Goal: Navigation & Orientation: Find specific page/section

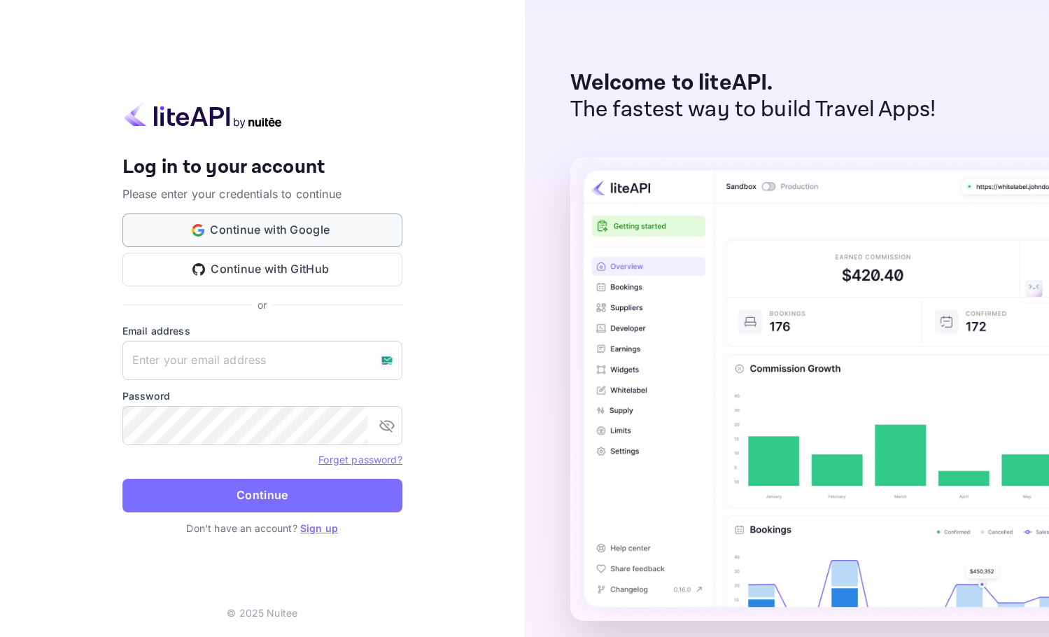
click at [376, 234] on button "Continue with Google" at bounding box center [262, 230] width 280 height 34
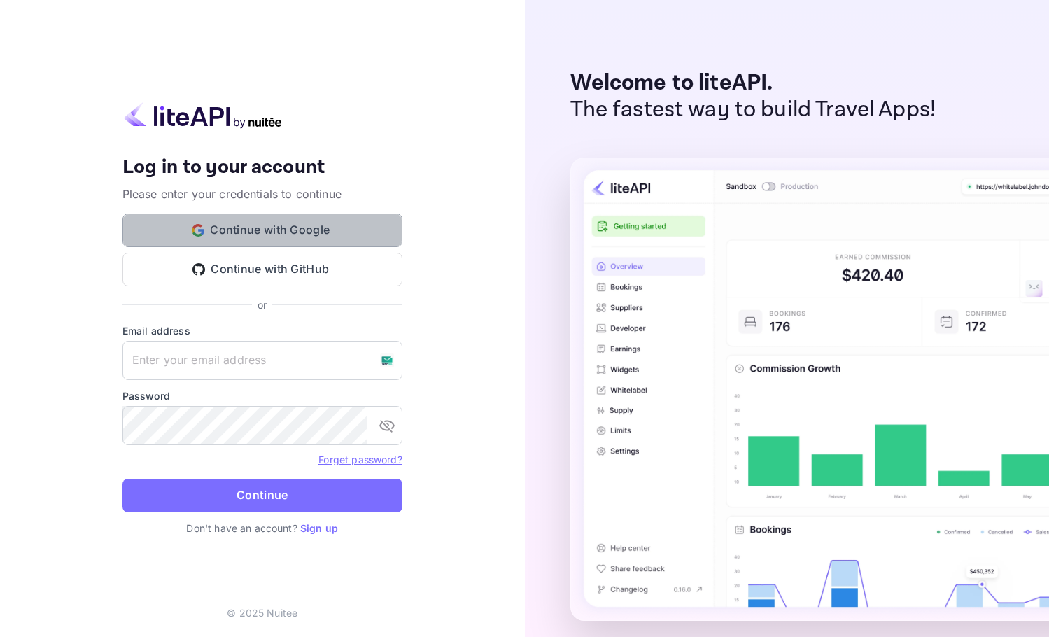
click at [330, 237] on button "Continue with Google" at bounding box center [262, 230] width 280 height 34
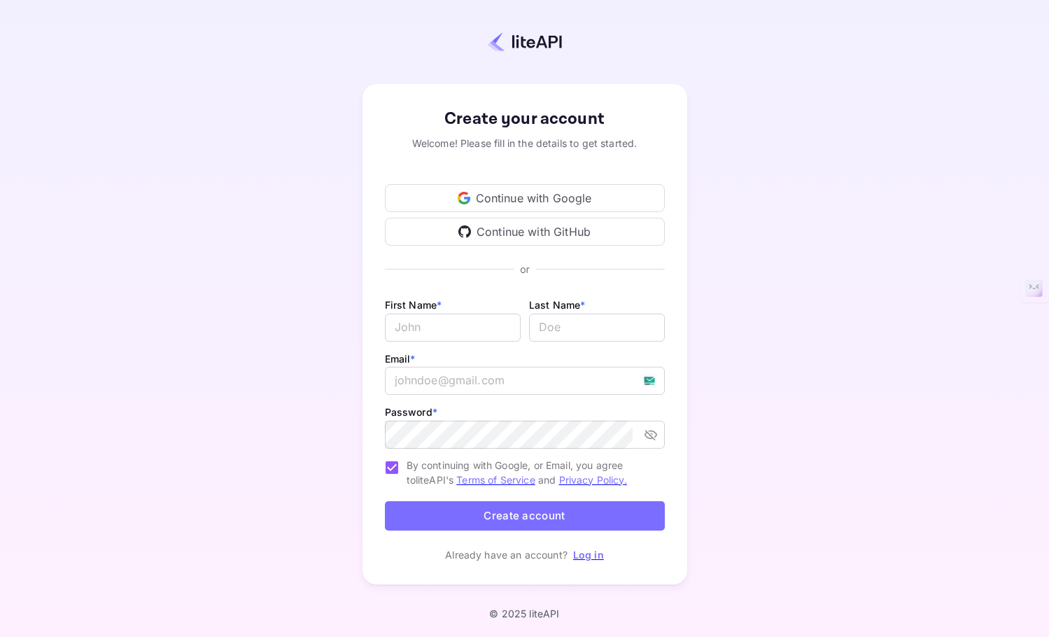
click at [503, 202] on div "Continue with Google" at bounding box center [525, 198] width 280 height 28
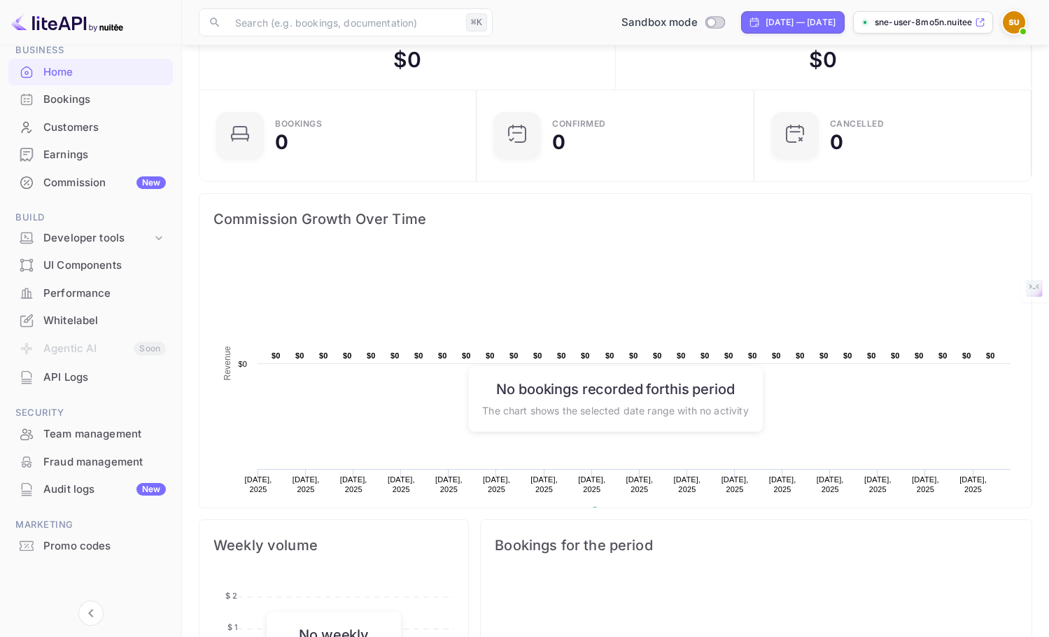
scroll to position [53, 0]
click at [83, 549] on div "Promo codes" at bounding box center [104, 546] width 122 height 16
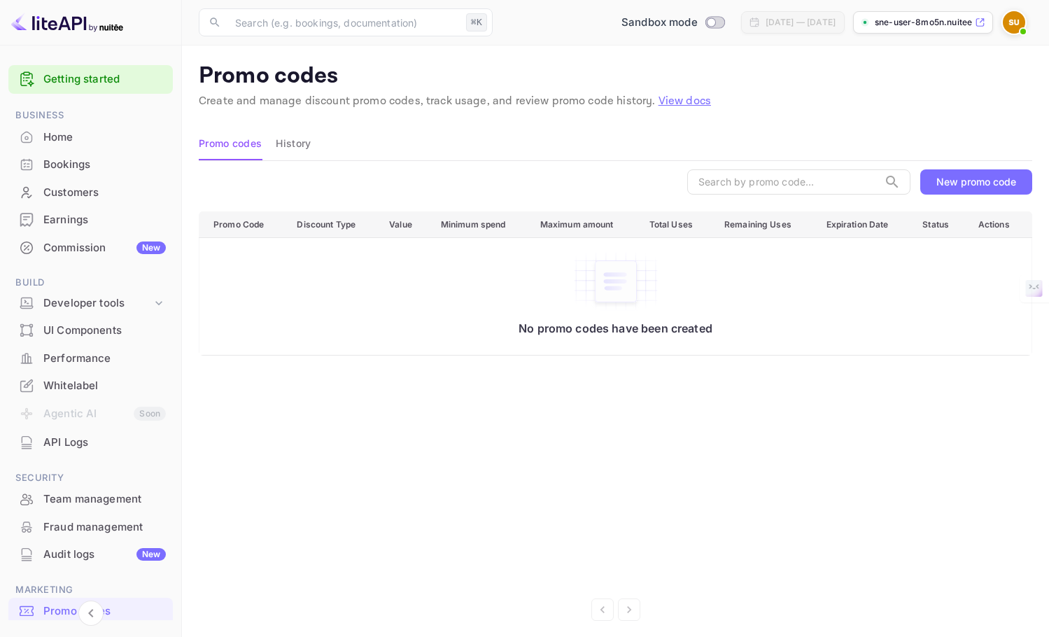
click at [57, 141] on div "Home" at bounding box center [104, 137] width 122 height 16
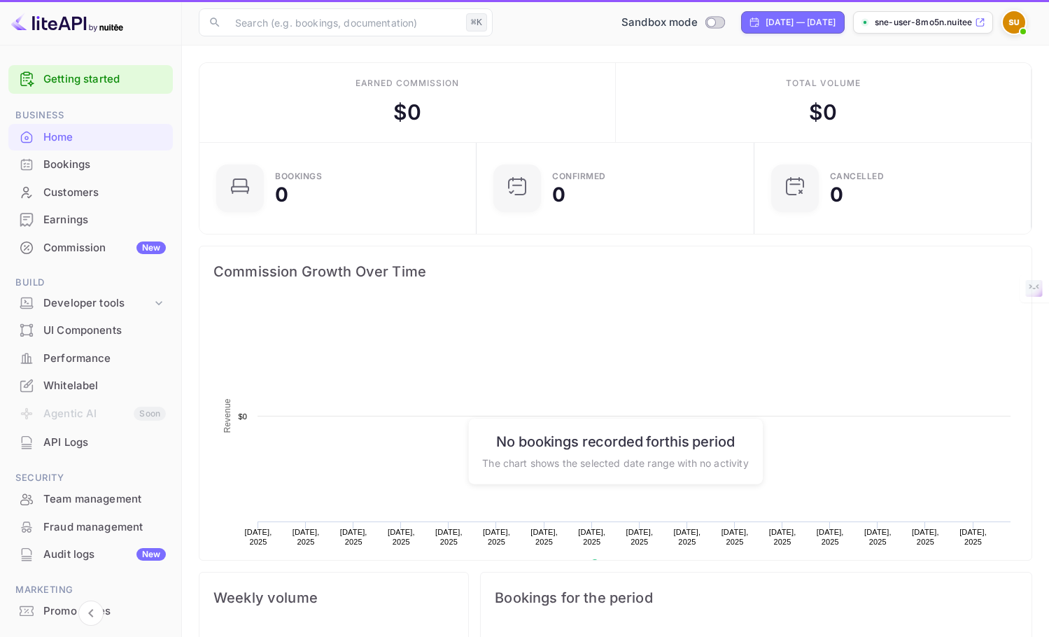
scroll to position [227, 269]
